Goal: Information Seeking & Learning: Compare options

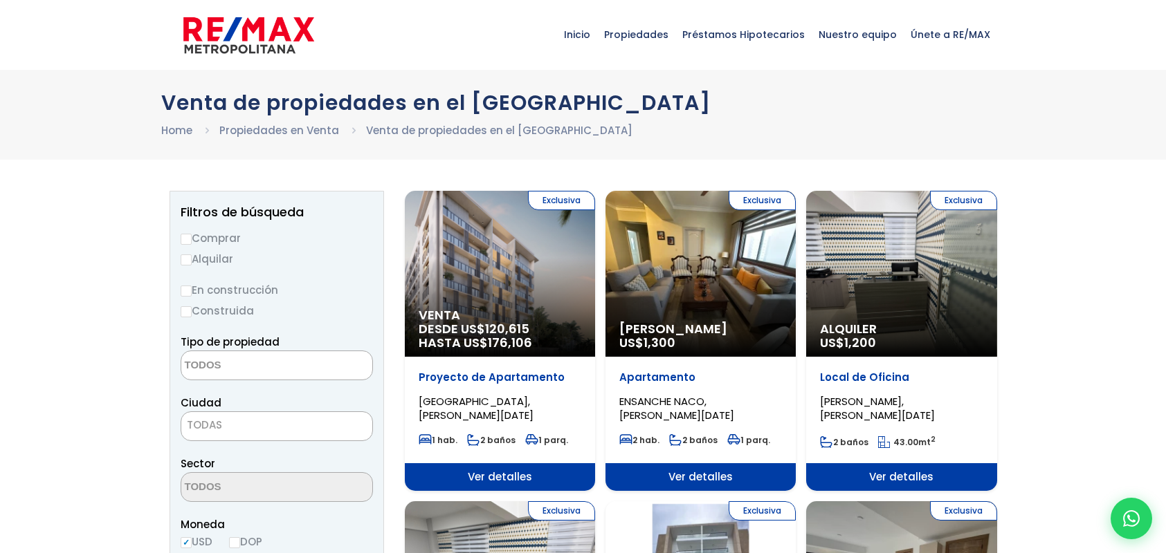
select select
click at [187, 237] on input "Comprar" at bounding box center [186, 239] width 11 height 11
radio input "true"
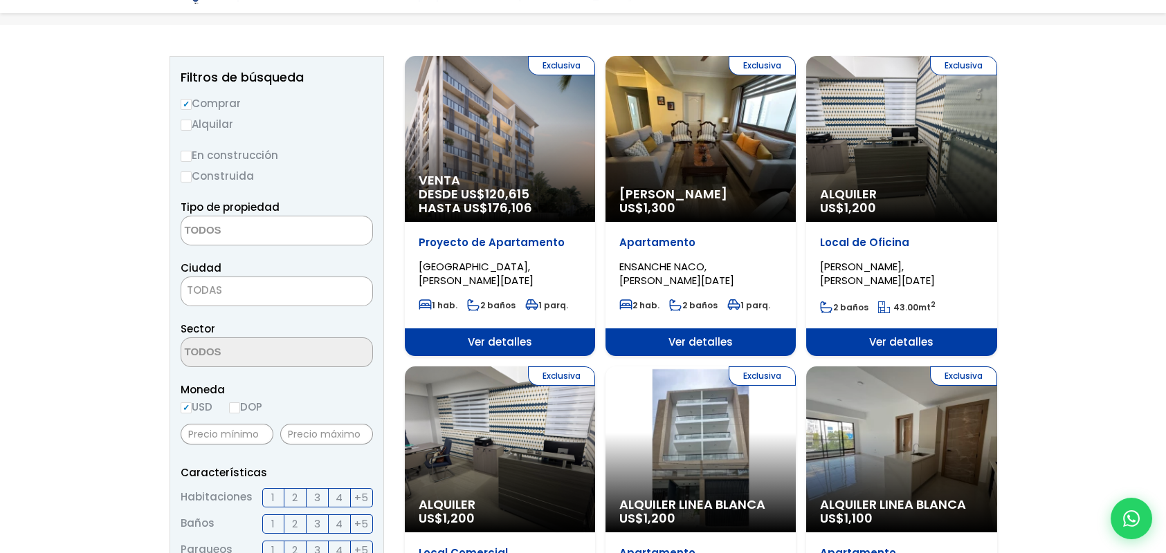
scroll to position [138, 0]
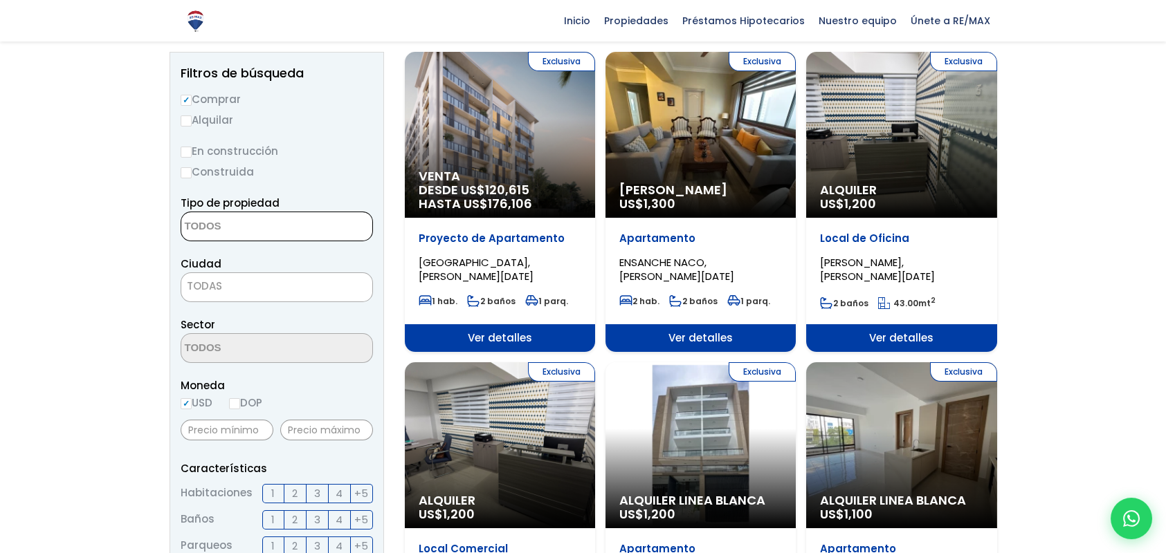
click at [210, 225] on textarea "Search" at bounding box center [248, 227] width 134 height 30
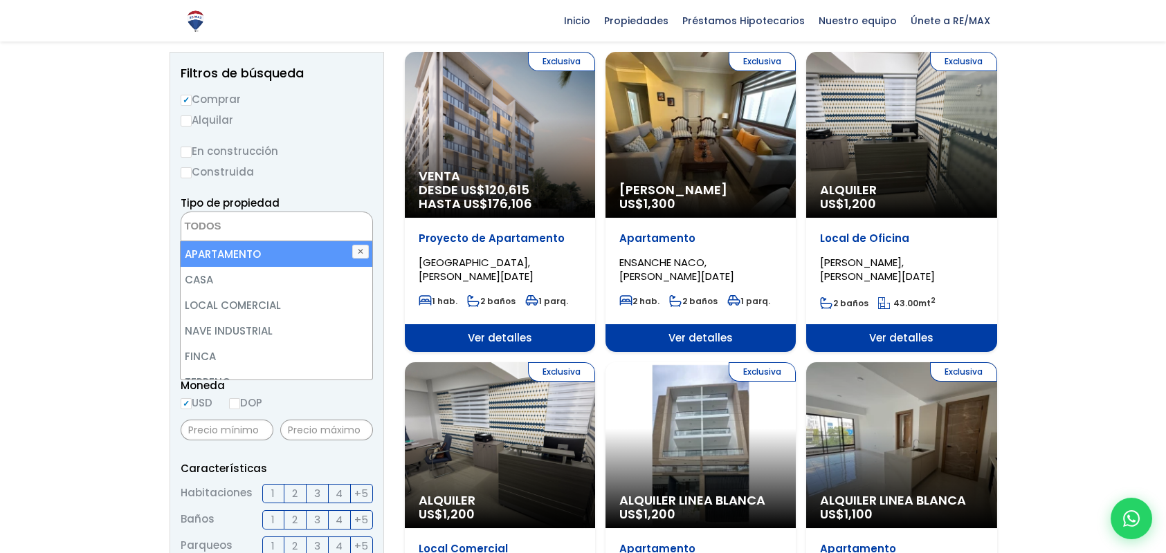
click at [219, 255] on li "APARTAMENTO" at bounding box center [276, 254] width 191 height 26
select select "apartment"
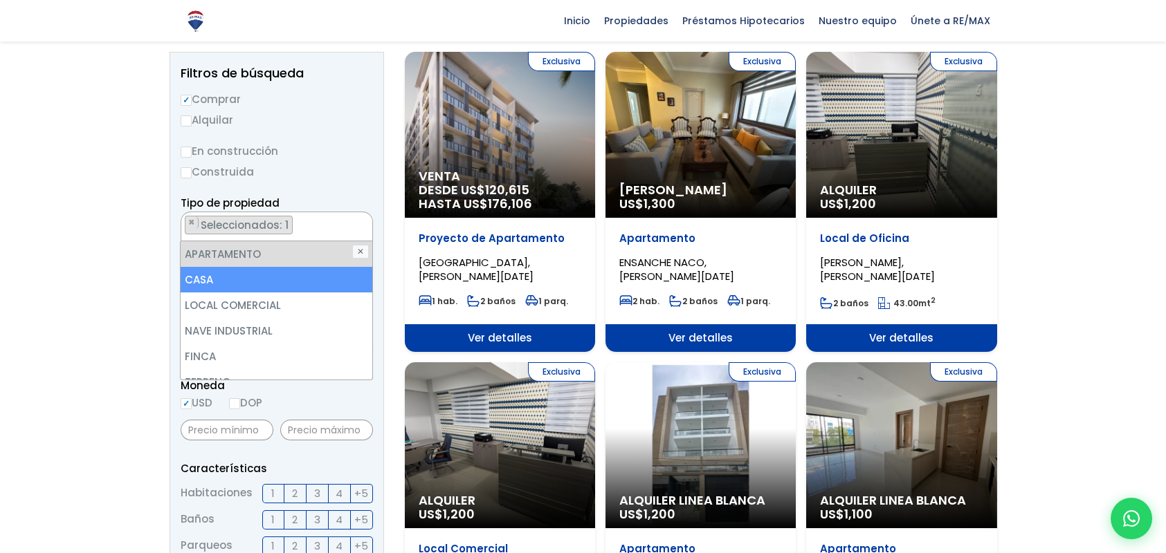
click at [209, 271] on li "CASA" at bounding box center [276, 280] width 191 height 26
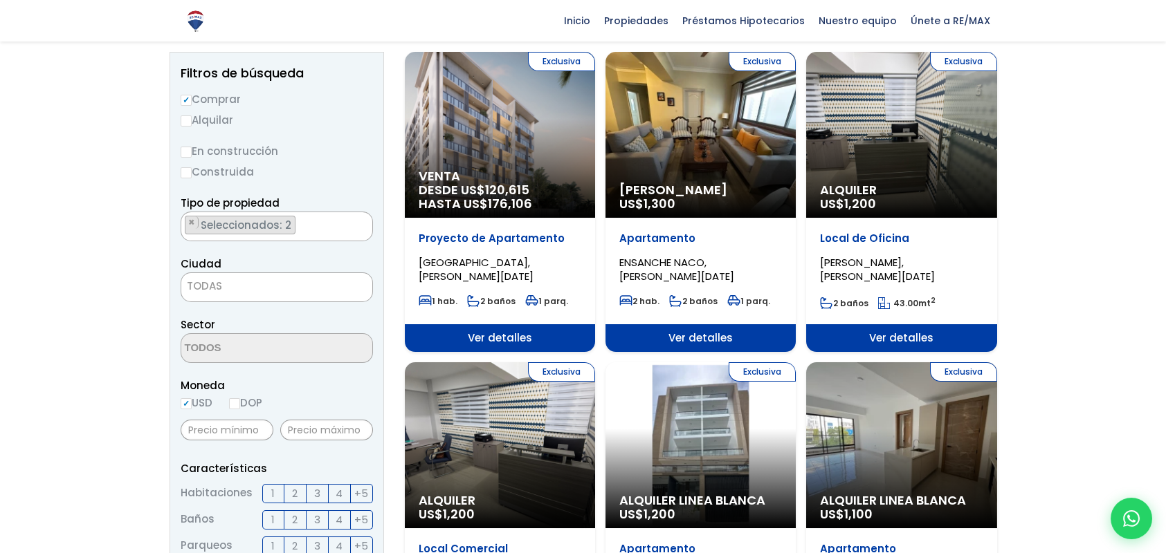
click at [191, 290] on span "TODAS" at bounding box center [204, 286] width 35 height 15
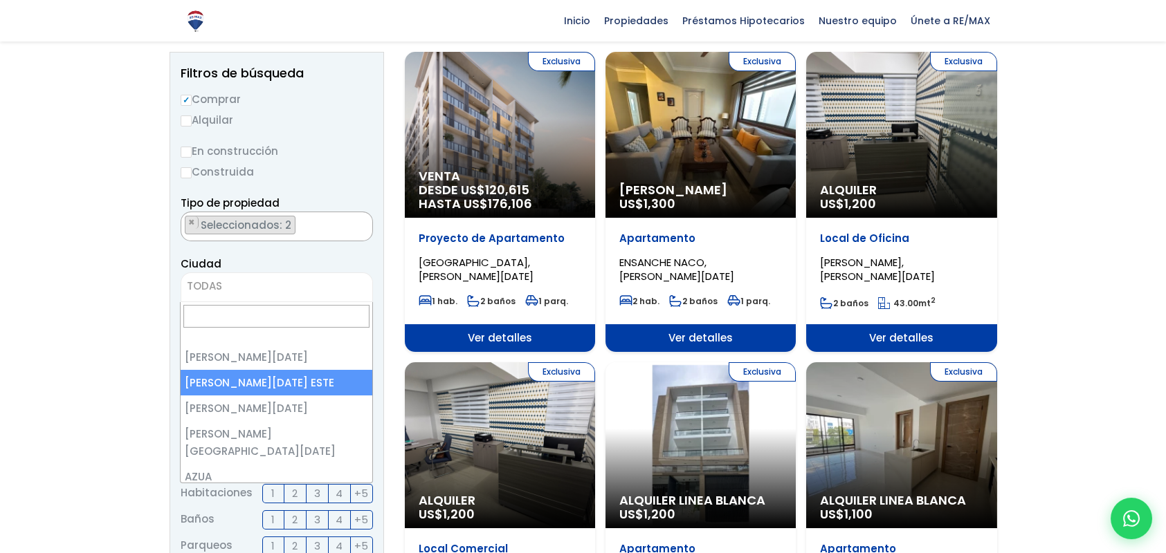
select select "148"
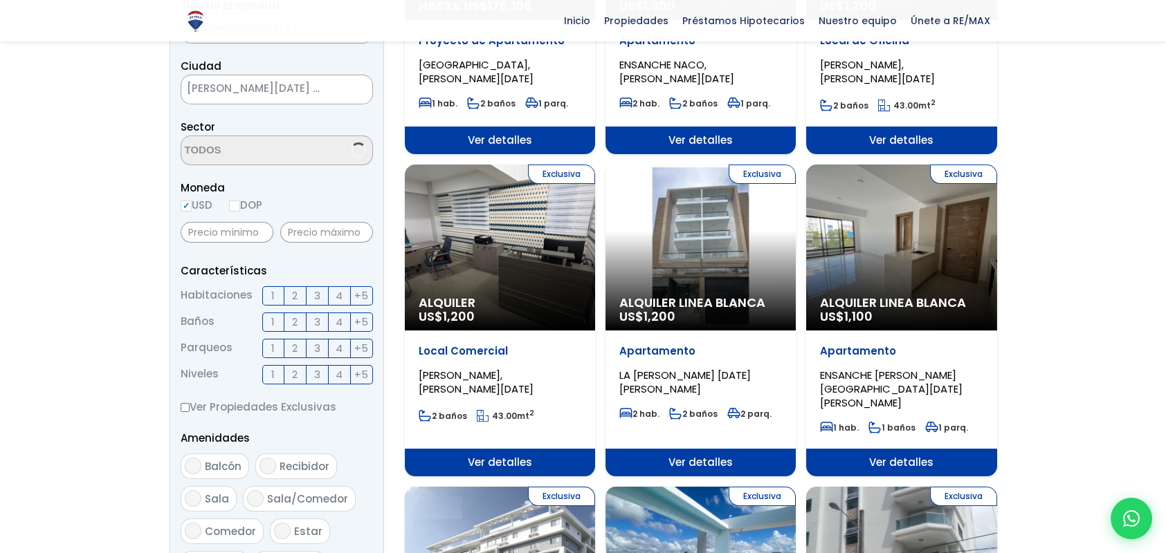
scroll to position [346, 0]
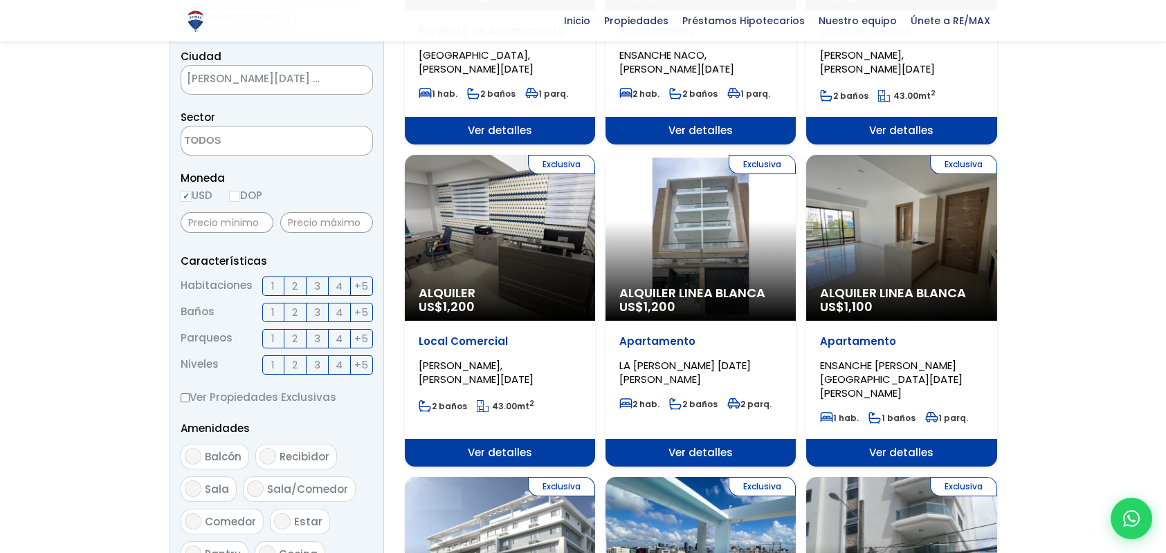
click at [237, 193] on input "DOP" at bounding box center [234, 196] width 11 height 11
radio input "true"
click at [303, 221] on input "text" at bounding box center [326, 222] width 93 height 21
type input "3,000,000"
click at [293, 282] on span "2" at bounding box center [295, 285] width 6 height 17
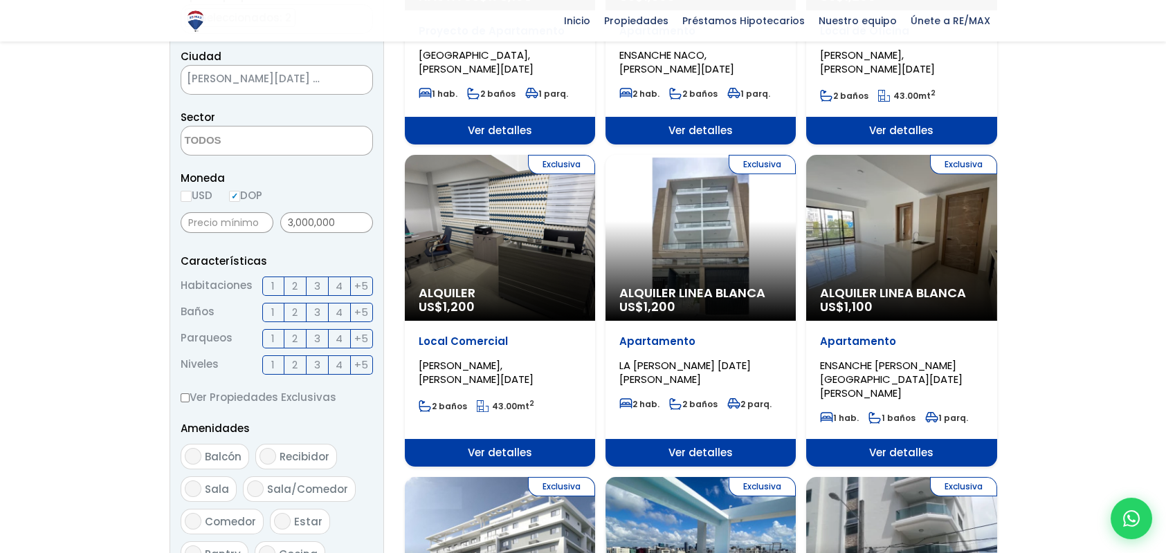
click at [0, 0] on input "2" at bounding box center [0, 0] width 0 height 0
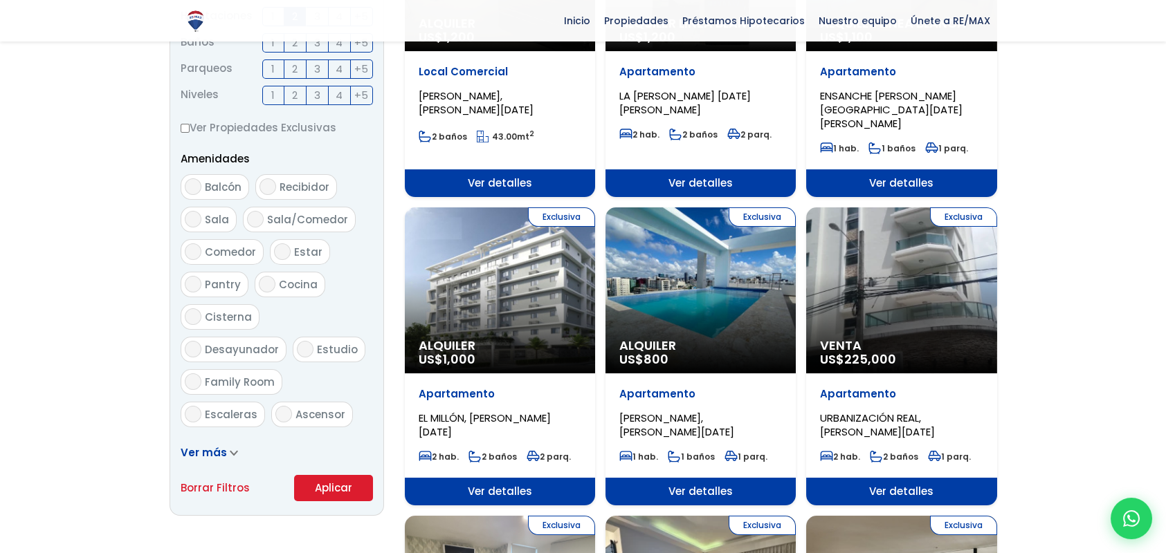
scroll to position [623, 0]
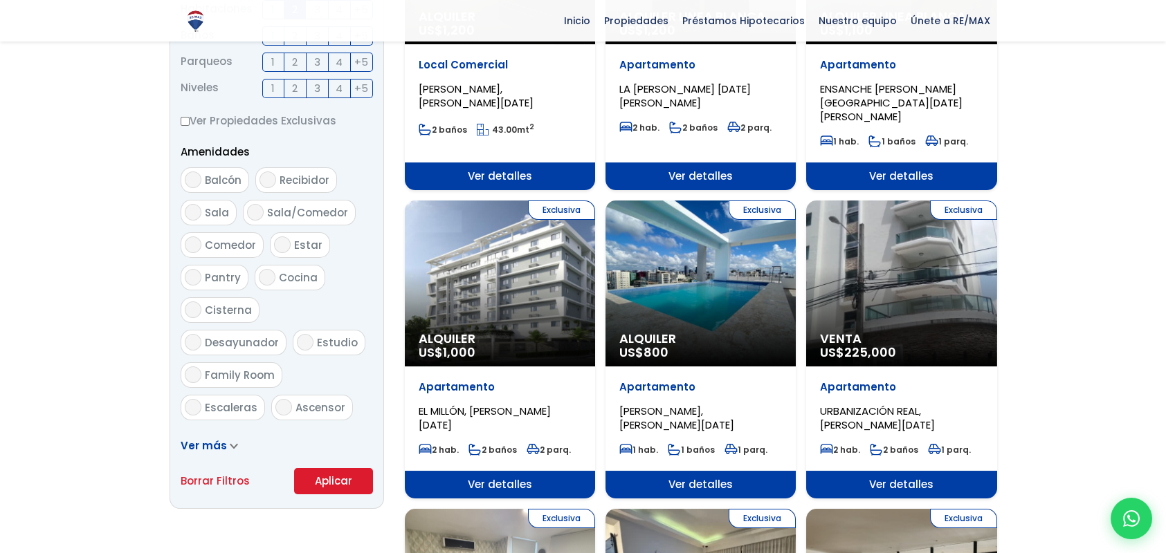
click at [323, 483] on button "Aplicar" at bounding box center [333, 481] width 79 height 26
